Goal: Task Accomplishment & Management: Use online tool/utility

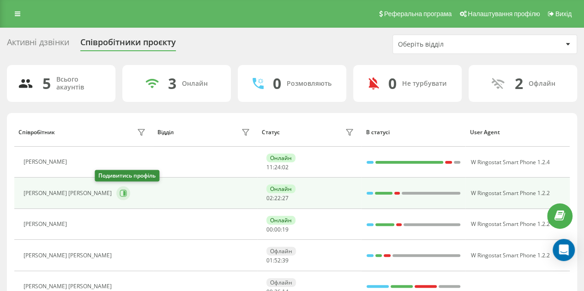
click at [120, 192] on icon at bounding box center [123, 193] width 7 height 7
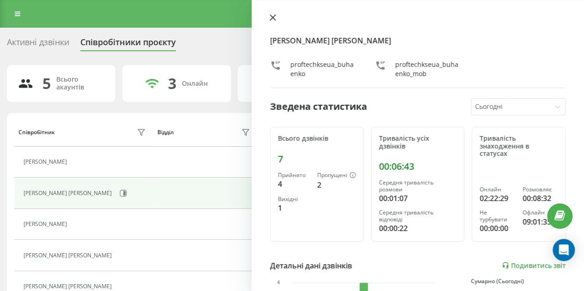
click at [274, 17] on icon at bounding box center [273, 18] width 6 height 6
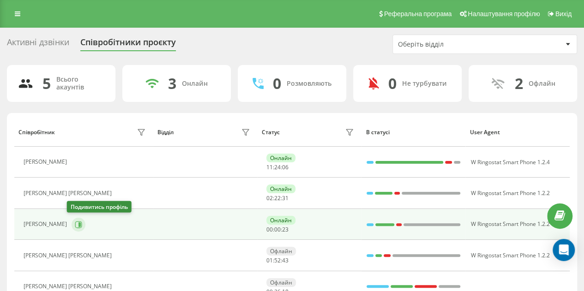
click at [75, 227] on icon at bounding box center [78, 224] width 7 height 7
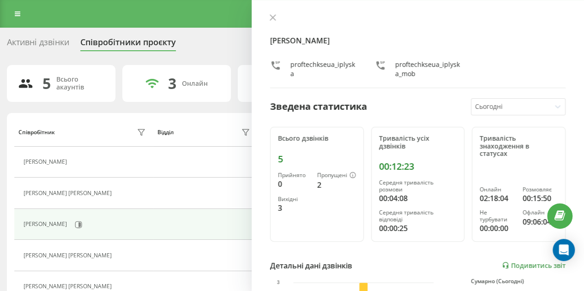
click at [271, 17] on icon at bounding box center [273, 17] width 6 height 6
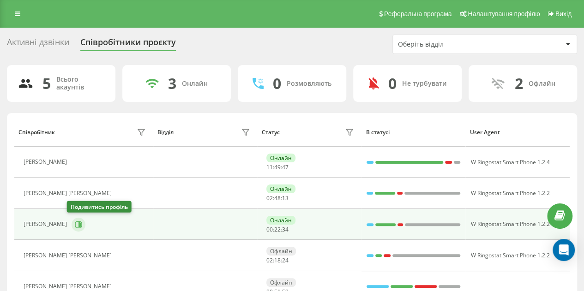
click at [75, 224] on icon at bounding box center [78, 224] width 7 height 7
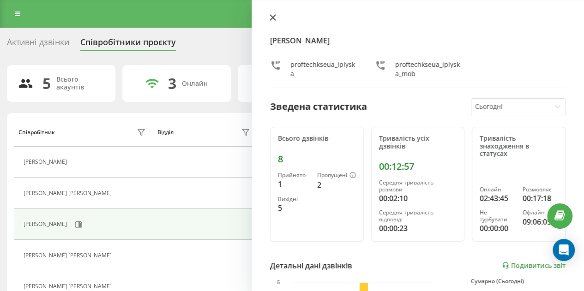
click at [272, 18] on icon at bounding box center [273, 18] width 6 height 6
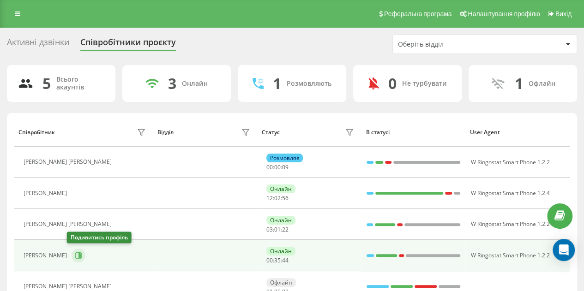
click at [78, 253] on icon at bounding box center [79, 255] width 2 height 5
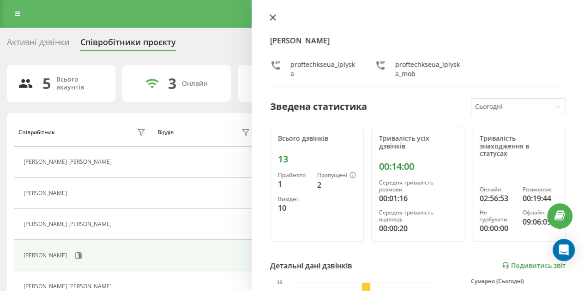
click at [273, 19] on icon at bounding box center [273, 17] width 6 height 6
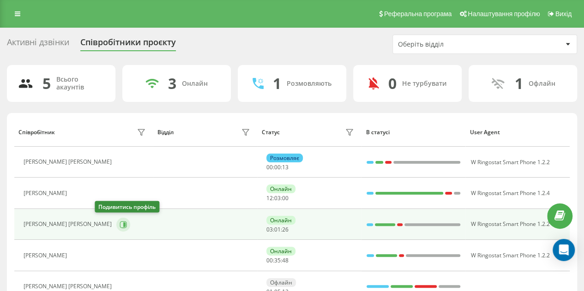
click at [120, 221] on icon at bounding box center [123, 224] width 7 height 7
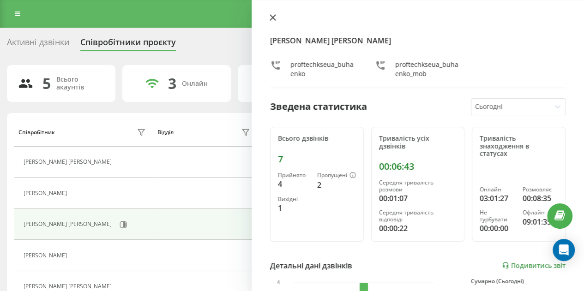
click at [271, 18] on icon at bounding box center [273, 17] width 6 height 6
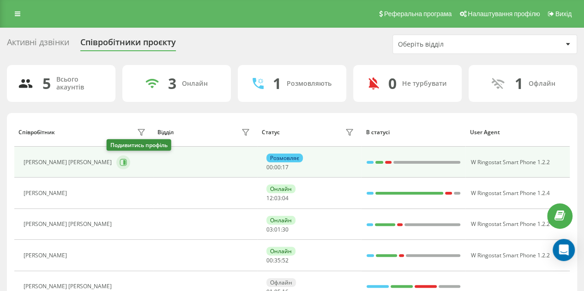
click at [120, 164] on icon at bounding box center [123, 162] width 7 height 7
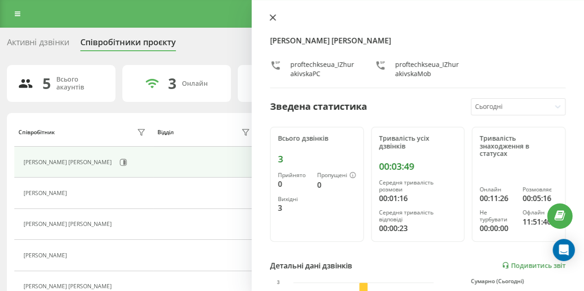
click at [270, 16] on icon at bounding box center [273, 17] width 6 height 6
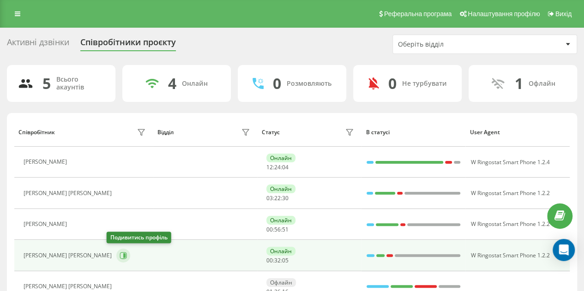
click at [118, 257] on button at bounding box center [123, 256] width 14 height 14
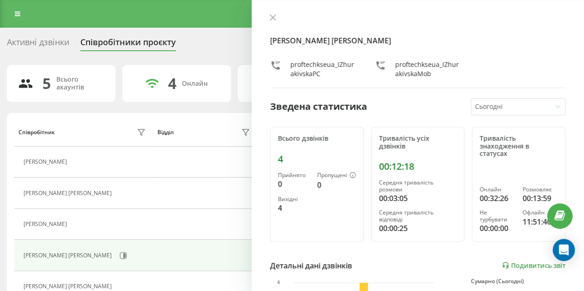
drag, startPoint x: 275, startPoint y: 18, endPoint x: 255, endPoint y: 2, distance: 25.4
click at [275, 18] on icon at bounding box center [273, 17] width 6 height 6
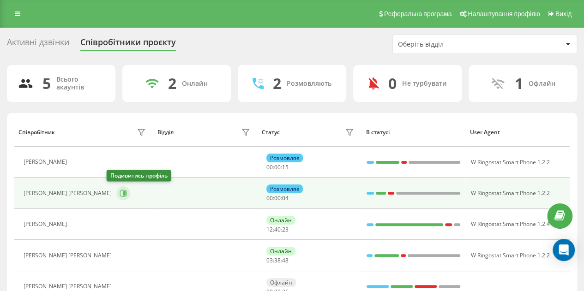
click at [120, 192] on icon at bounding box center [123, 193] width 7 height 7
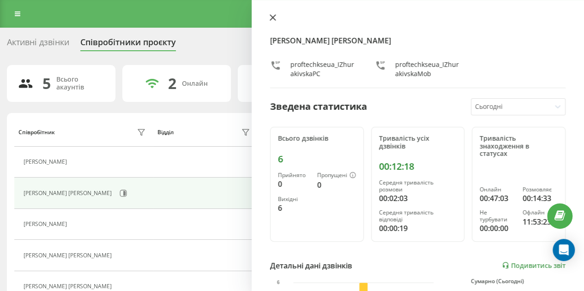
click at [271, 20] on icon at bounding box center [273, 17] width 6 height 6
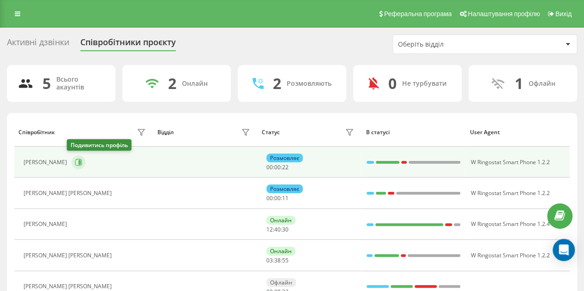
click at [75, 162] on icon at bounding box center [78, 162] width 7 height 7
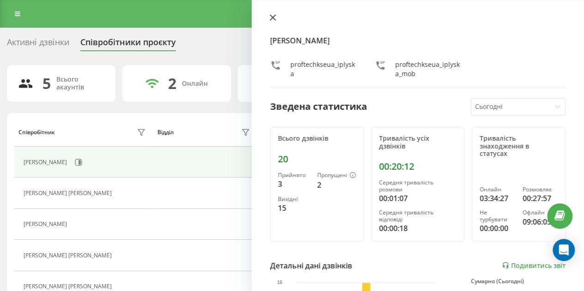
click at [272, 17] on icon at bounding box center [273, 17] width 6 height 6
